Goal: Transaction & Acquisition: Purchase product/service

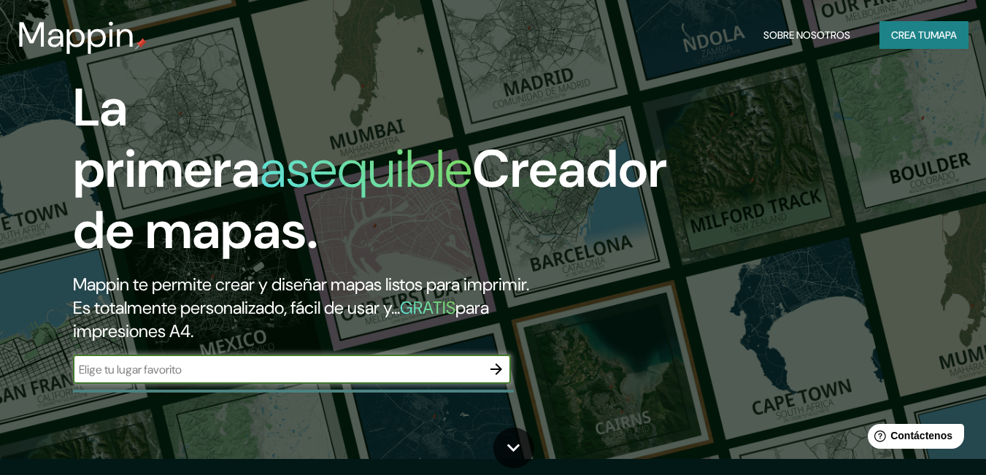
scroll to position [4, 0]
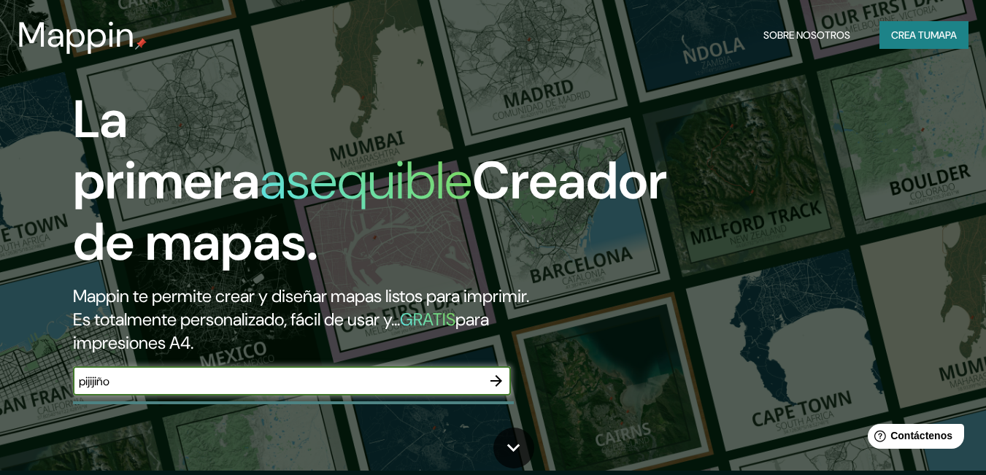
type input "pijijiño"
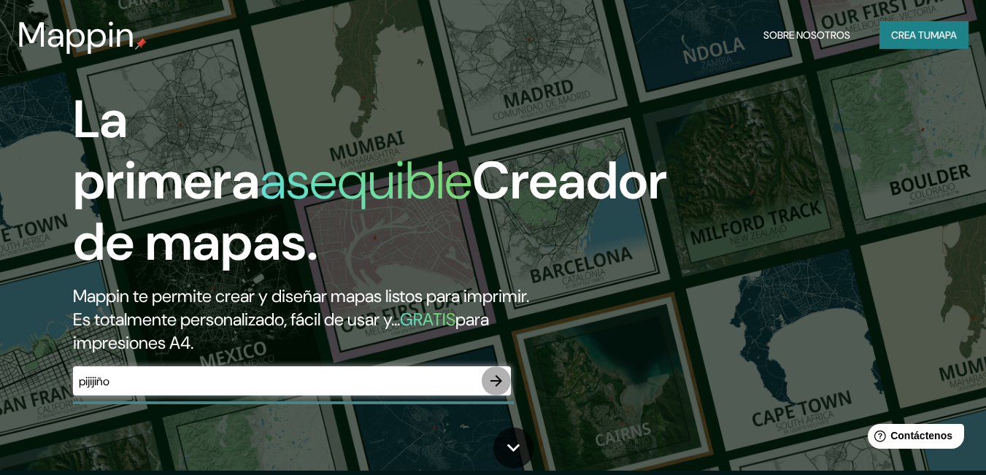
click at [490, 387] on icon "button" at bounding box center [497, 381] width 18 height 18
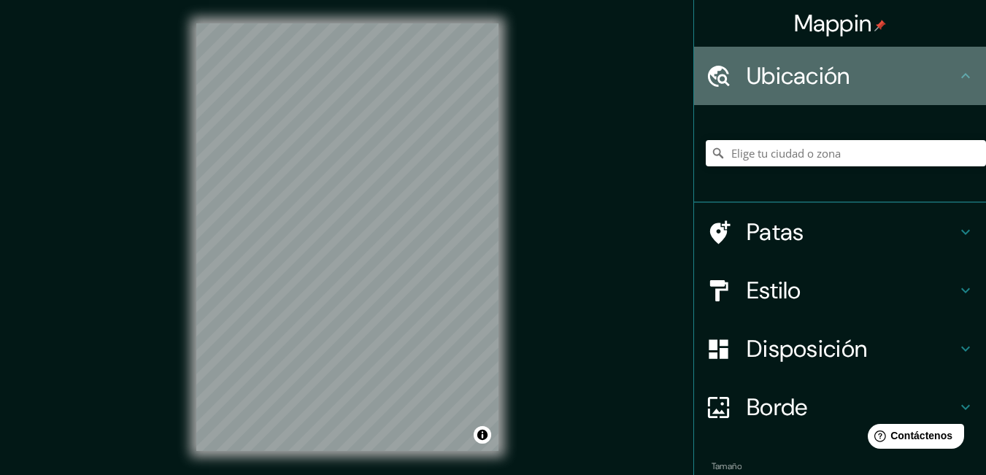
click at [957, 80] on icon at bounding box center [966, 76] width 18 height 18
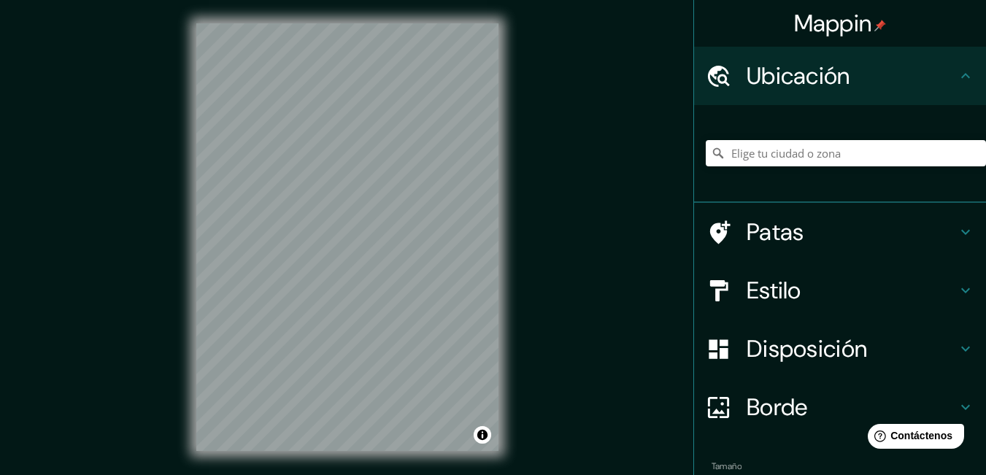
click at [958, 74] on icon at bounding box center [966, 76] width 18 height 18
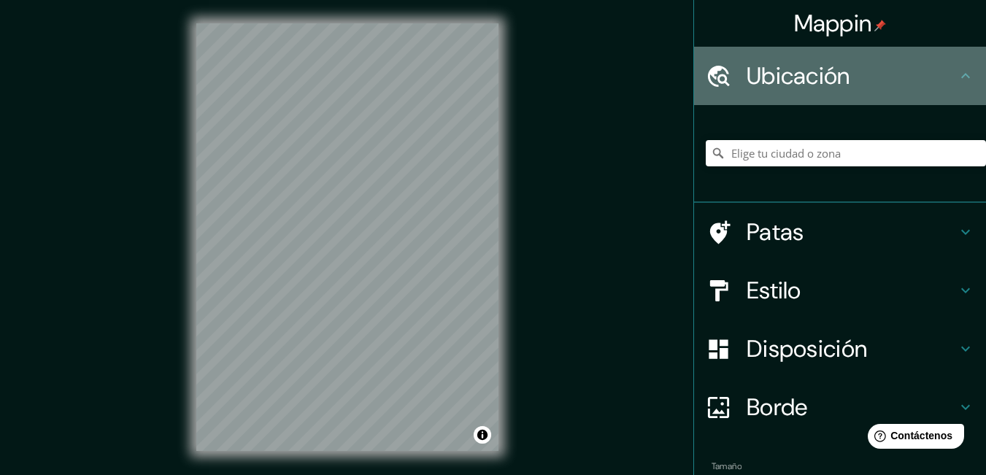
click at [957, 71] on icon at bounding box center [966, 76] width 18 height 18
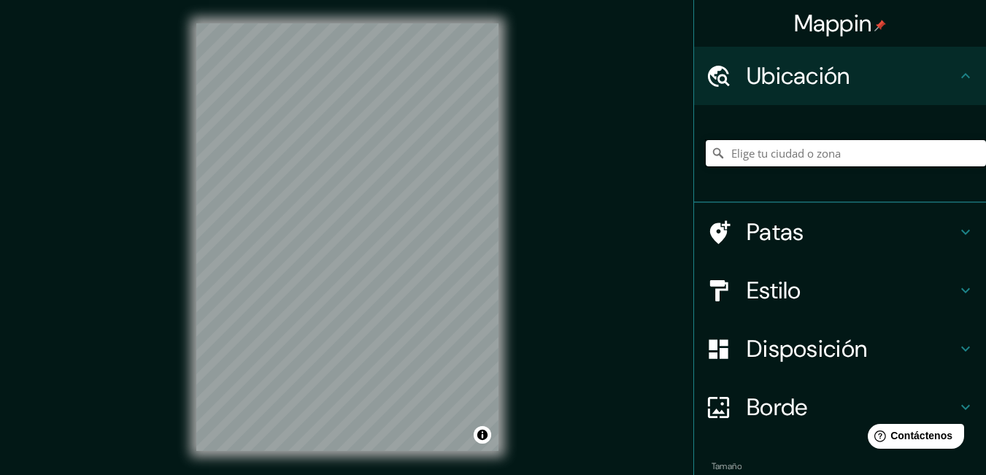
click at [869, 156] on input "Elige tu ciudad o zona" at bounding box center [846, 153] width 280 height 26
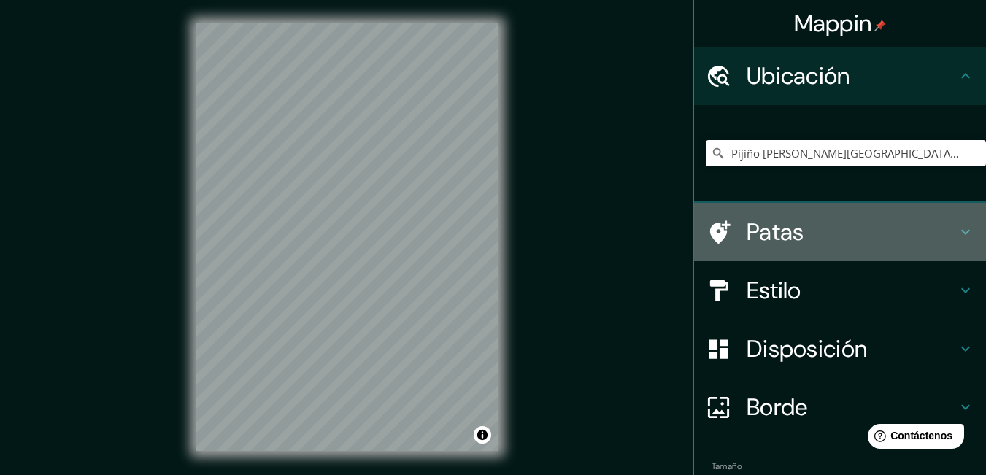
click at [941, 233] on h4 "Patas" at bounding box center [852, 231] width 210 height 29
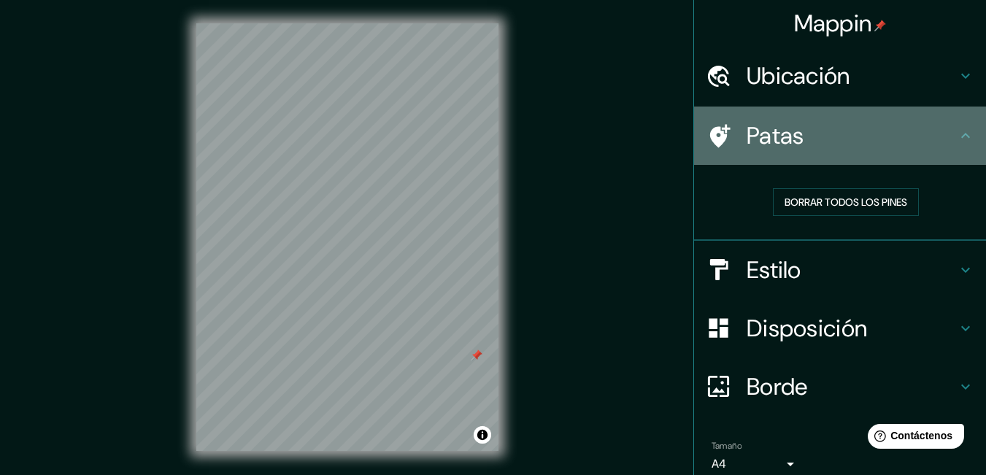
click at [935, 138] on h4 "Patas" at bounding box center [852, 135] width 210 height 29
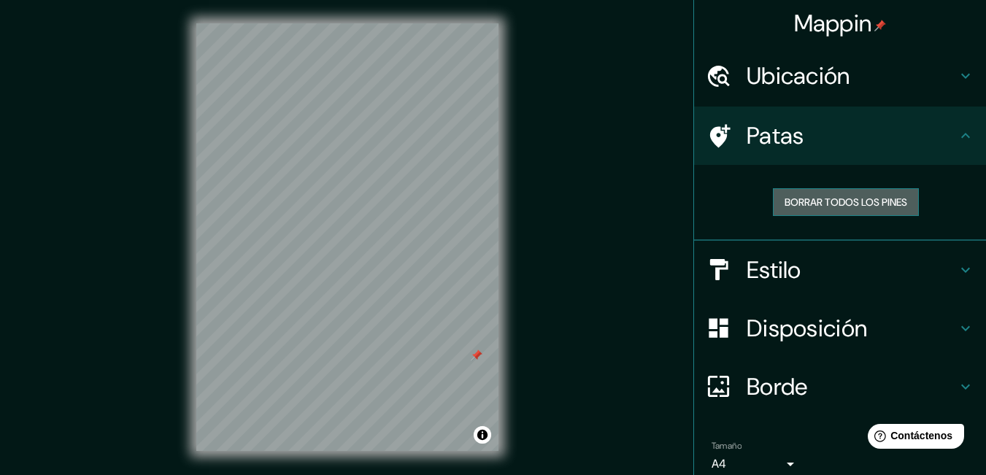
click at [871, 193] on font "Borrar todos los pines" at bounding box center [846, 202] width 123 height 19
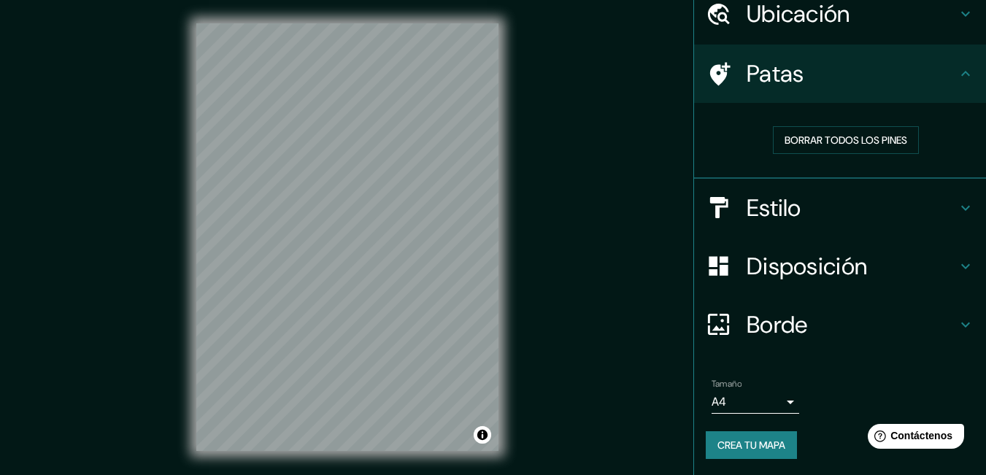
scroll to position [63, 0]
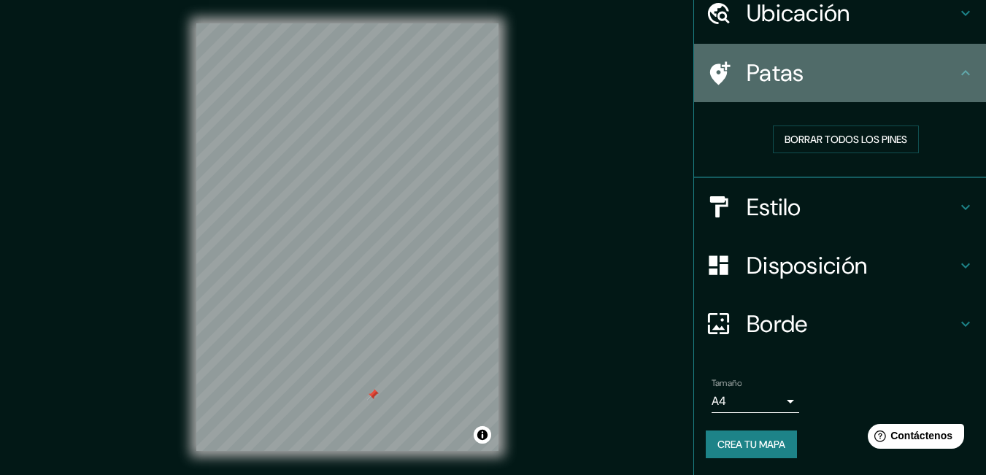
click at [825, 72] on h4 "Patas" at bounding box center [852, 72] width 210 height 29
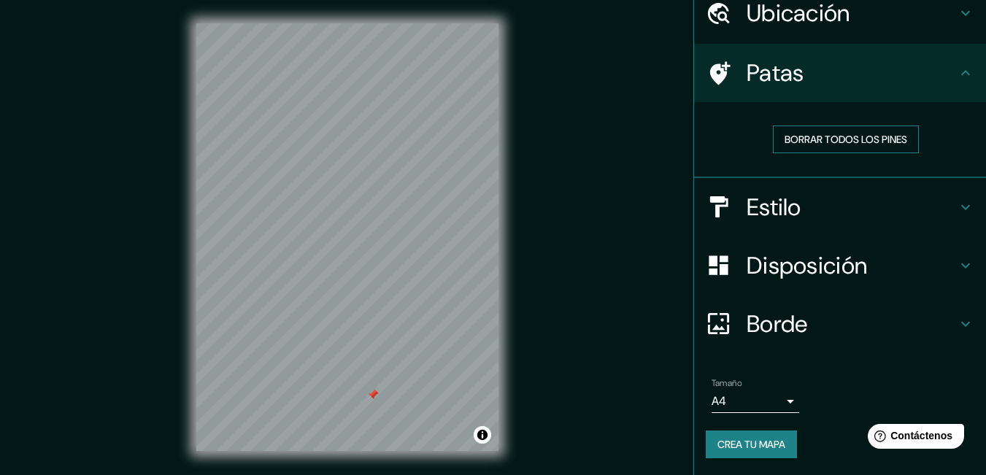
click at [807, 136] on font "Borrar todos los pines" at bounding box center [846, 139] width 123 height 13
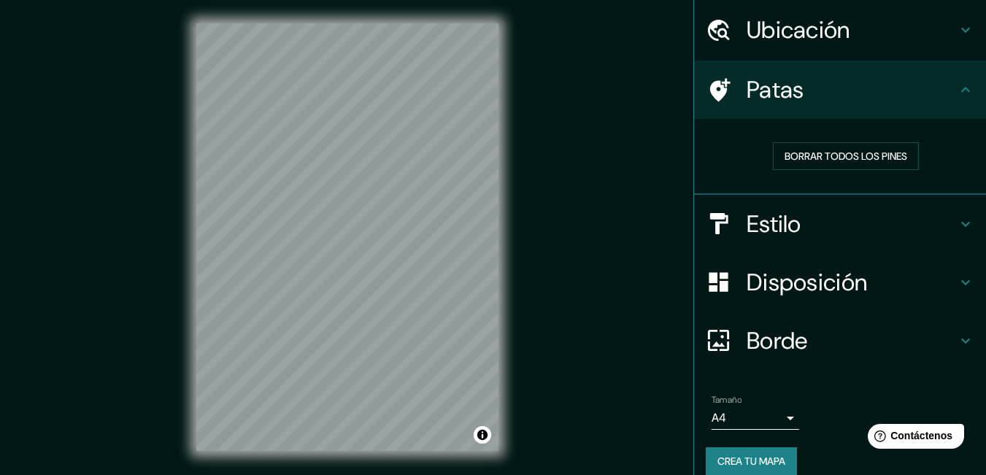
scroll to position [0, 0]
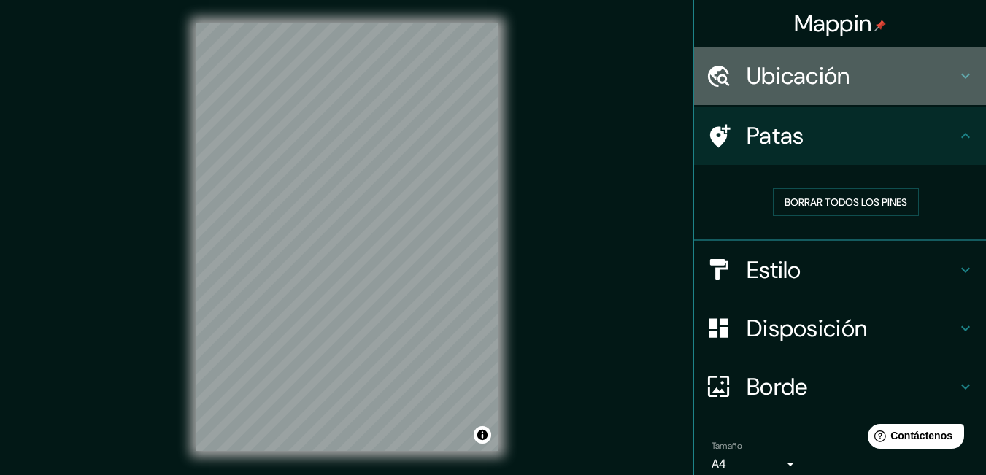
click at [911, 70] on h4 "Ubicación" at bounding box center [852, 75] width 210 height 29
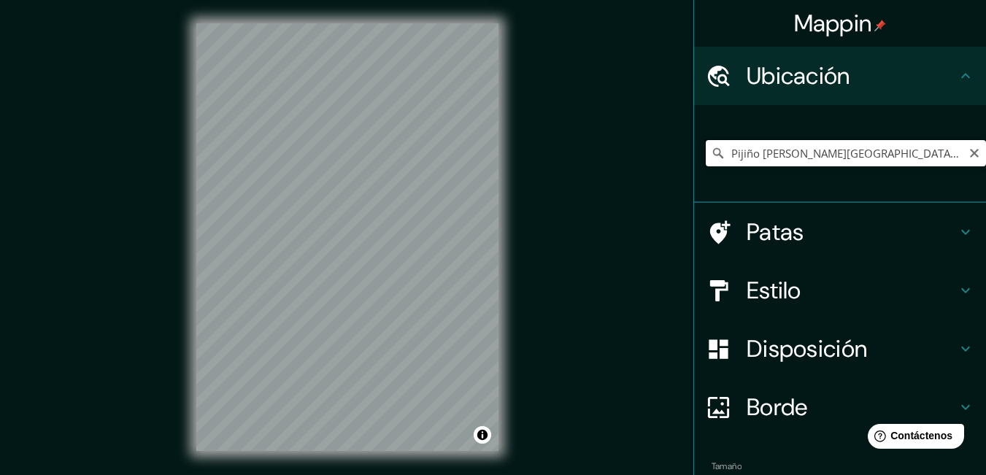
click at [931, 154] on input "Pijiño [PERSON_NAME][GEOGRAPHIC_DATA], [GEOGRAPHIC_DATA]" at bounding box center [846, 153] width 280 height 26
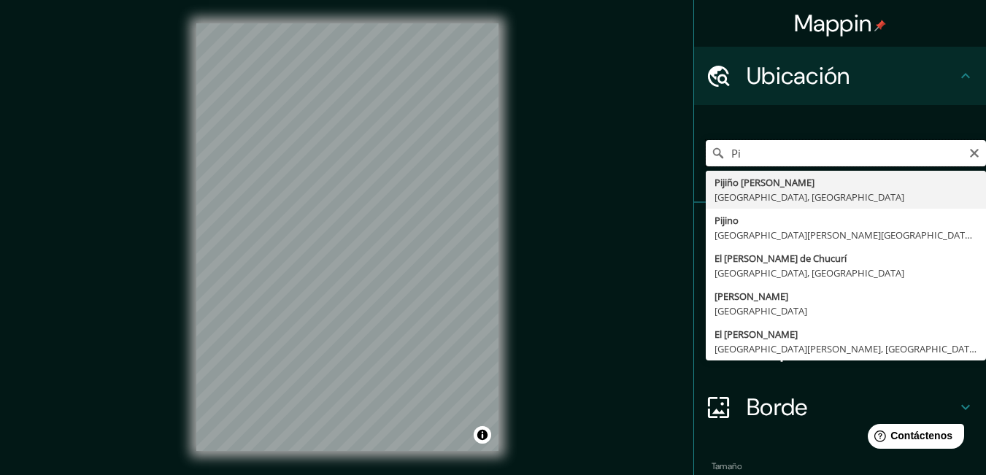
type input "P"
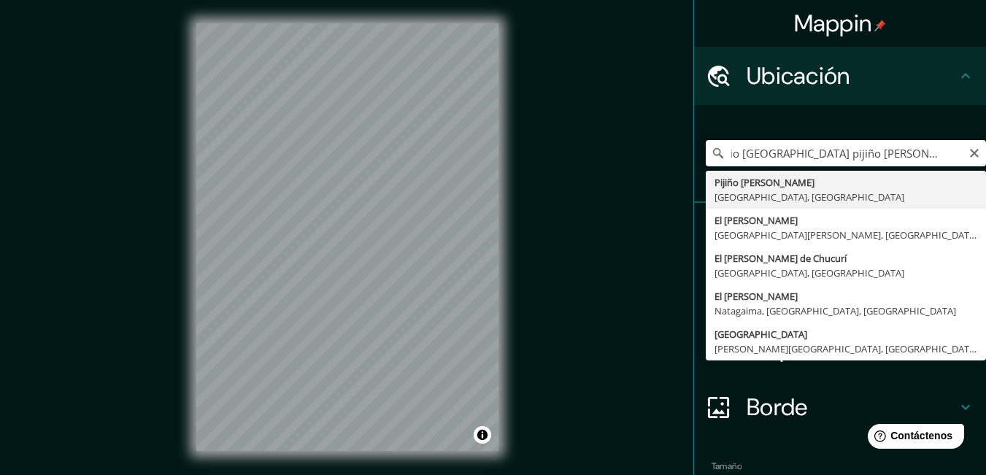
scroll to position [0, 28]
type input "Pijiño [PERSON_NAME][GEOGRAPHIC_DATA], [GEOGRAPHIC_DATA]"
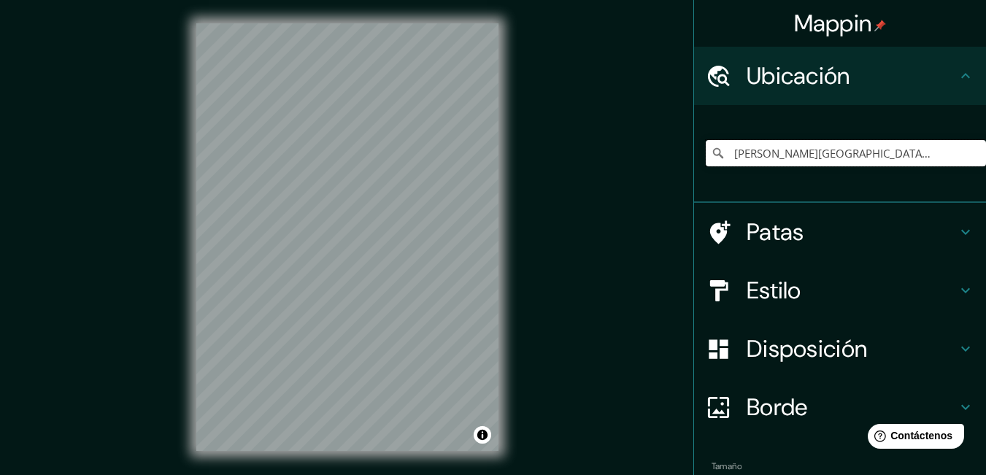
scroll to position [0, 0]
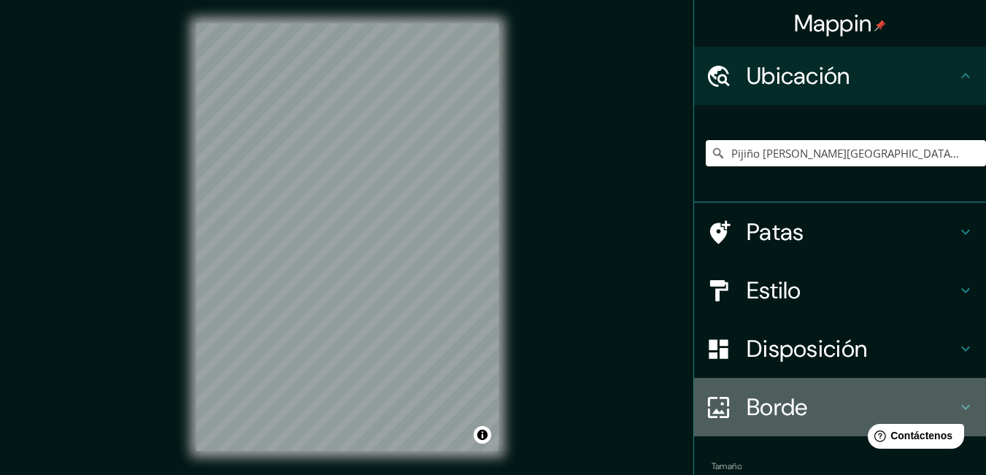
click at [974, 426] on div "Borde" at bounding box center [840, 407] width 292 height 58
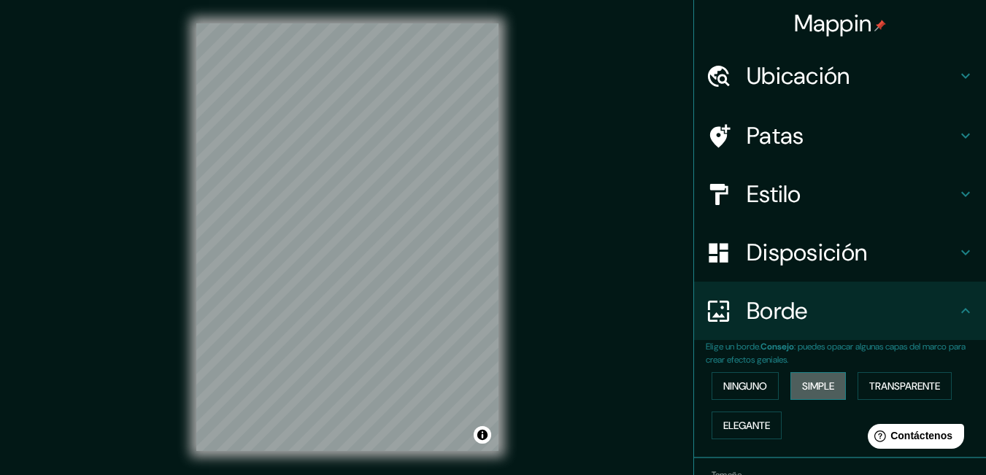
click at [812, 391] on font "Simple" at bounding box center [818, 386] width 32 height 13
